Goal: Find specific page/section: Find specific page/section

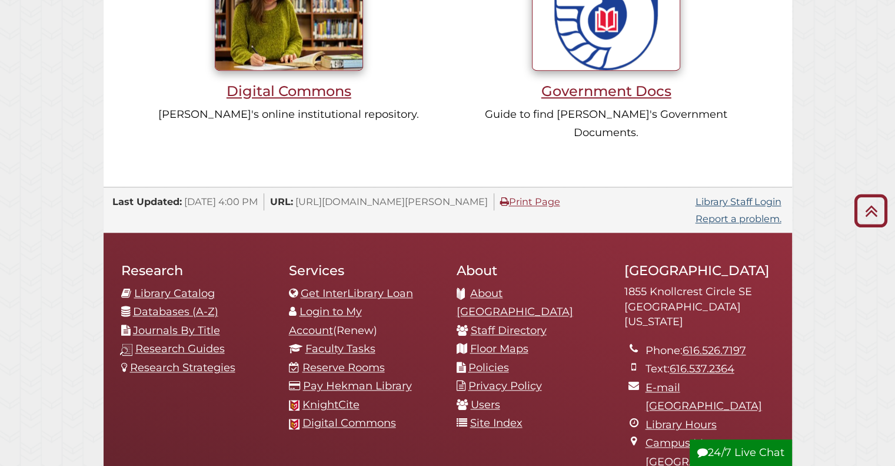
scroll to position [1248, 0]
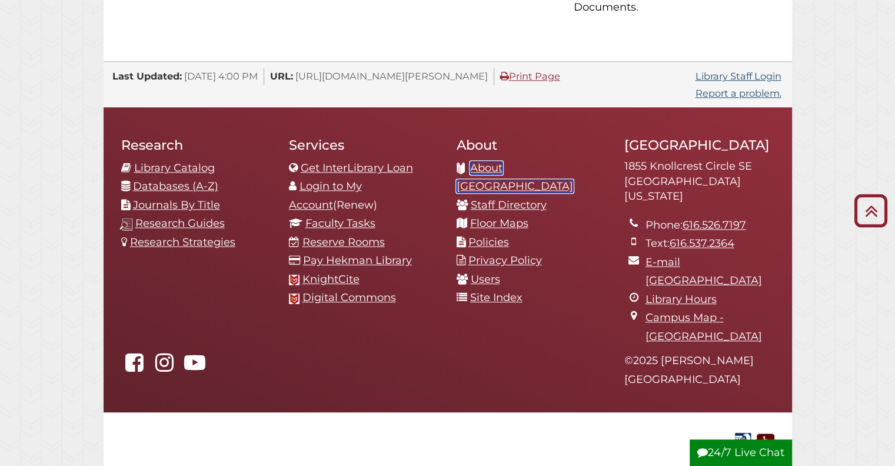
click at [557, 161] on link "About [GEOGRAPHIC_DATA]" at bounding box center [515, 177] width 117 height 32
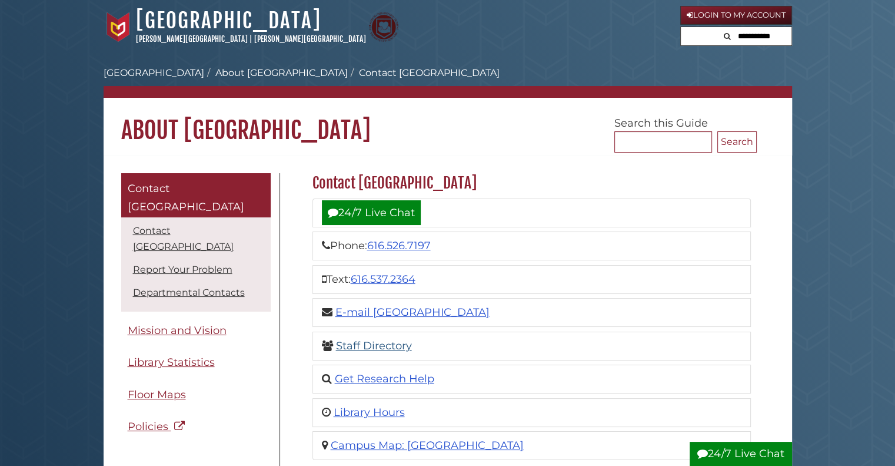
scroll to position [118, 0]
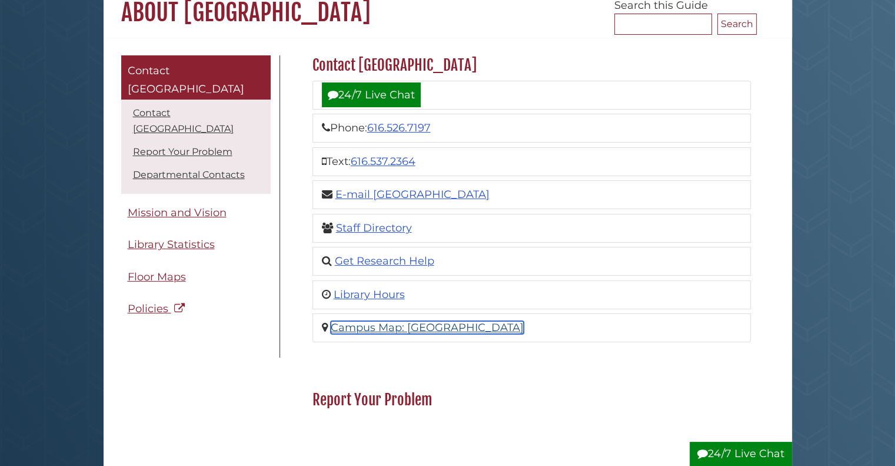
click at [386, 323] on link "Campus Map: Hekman Library" at bounding box center [427, 327] width 193 height 13
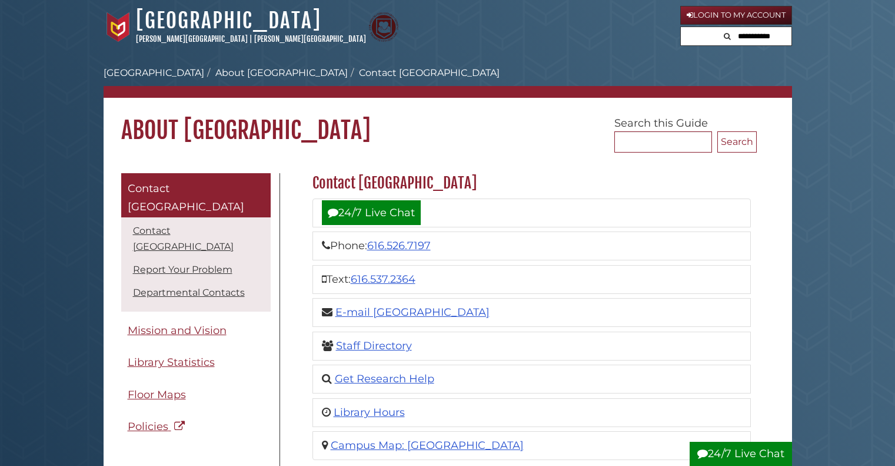
scroll to position [118, 0]
